Goal: Obtain resource: Download file/media

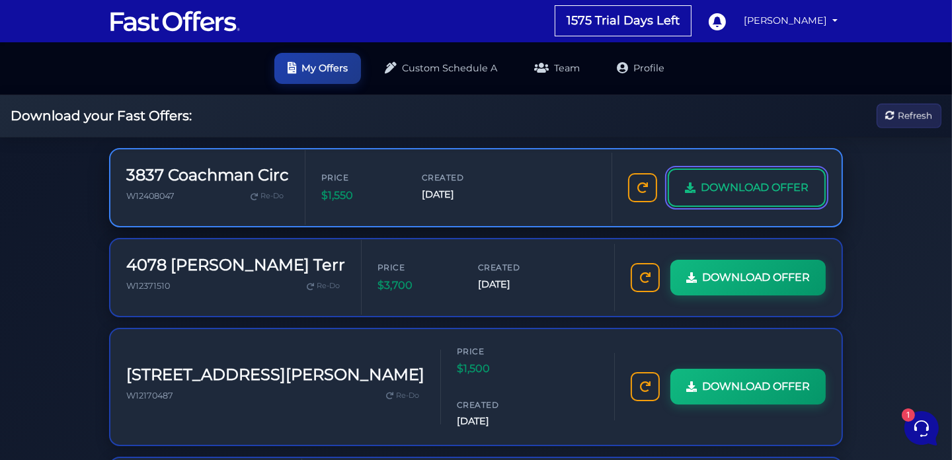
click at [753, 182] on span "DOWNLOAD OFFER" at bounding box center [755, 187] width 108 height 17
